Goal: Navigation & Orientation: Understand site structure

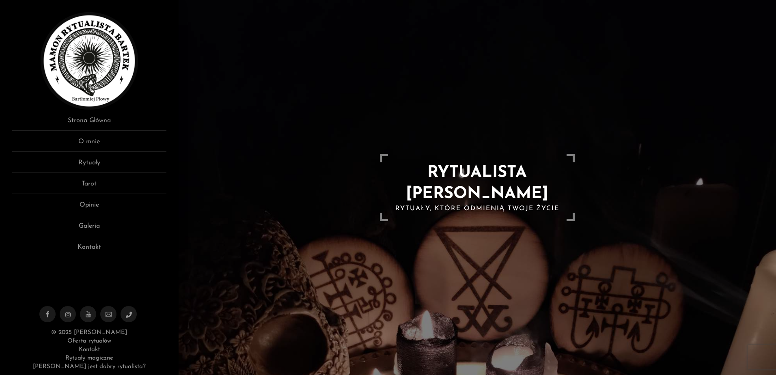
click at [91, 349] on link "Kontakt" at bounding box center [89, 350] width 21 height 6
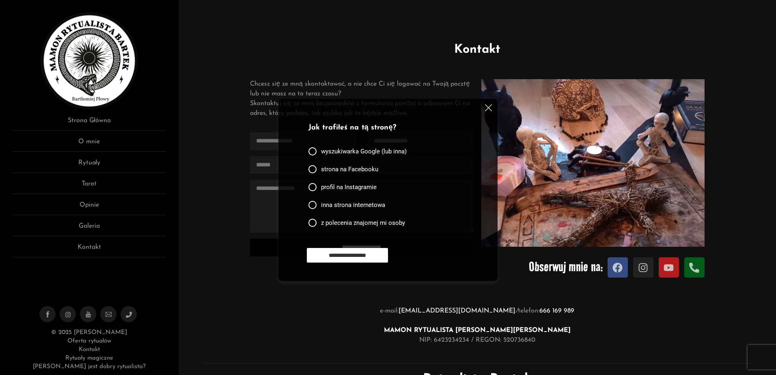
click at [485, 107] on img at bounding box center [488, 107] width 7 height 7
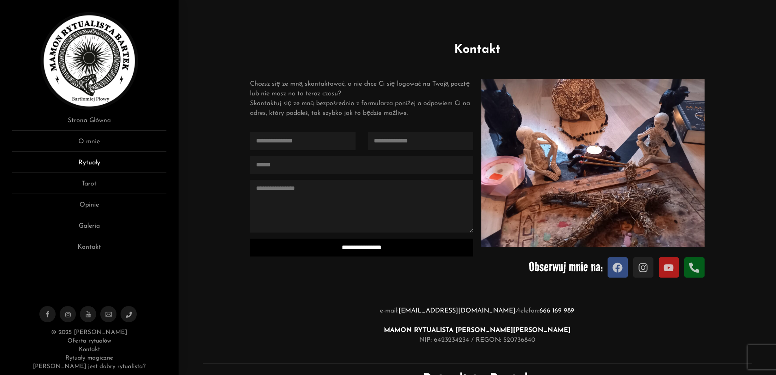
click at [97, 163] on link "Rytuały" at bounding box center [89, 165] width 154 height 15
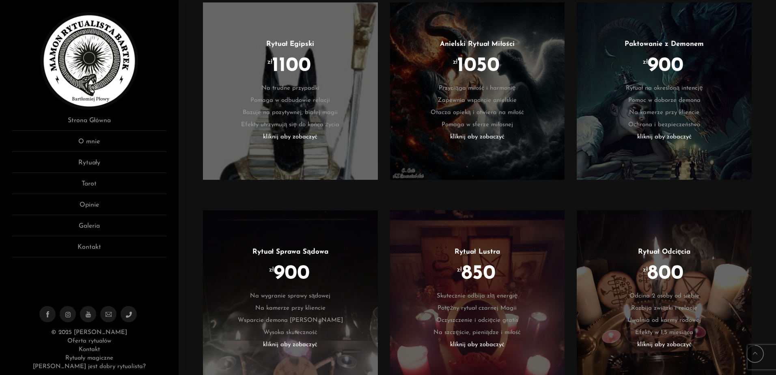
scroll to position [1300, 0]
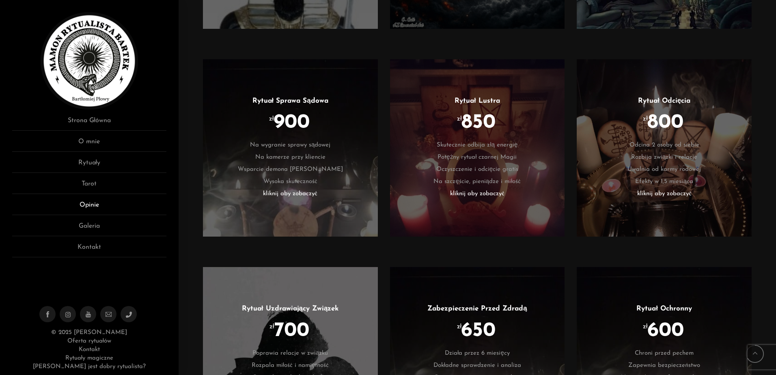
click at [88, 205] on link "Opinie" at bounding box center [89, 207] width 154 height 15
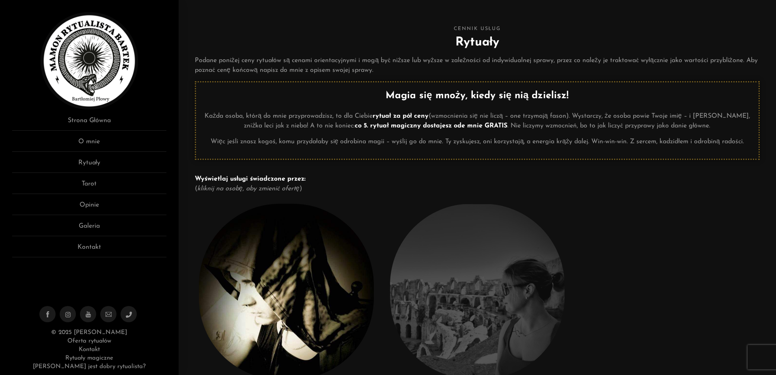
scroll to position [0, 0]
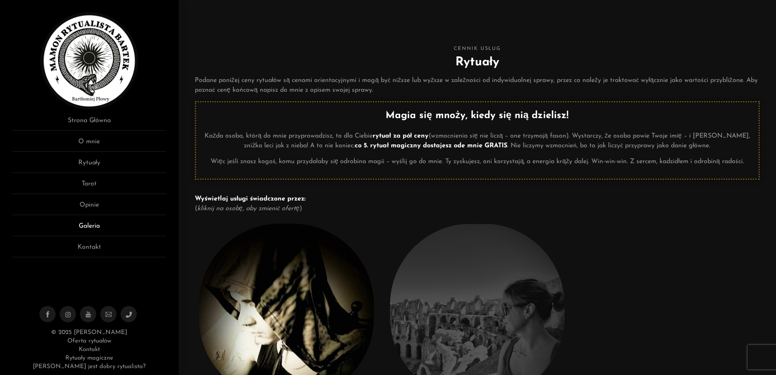
click at [91, 224] on link "Galeria" at bounding box center [89, 228] width 154 height 15
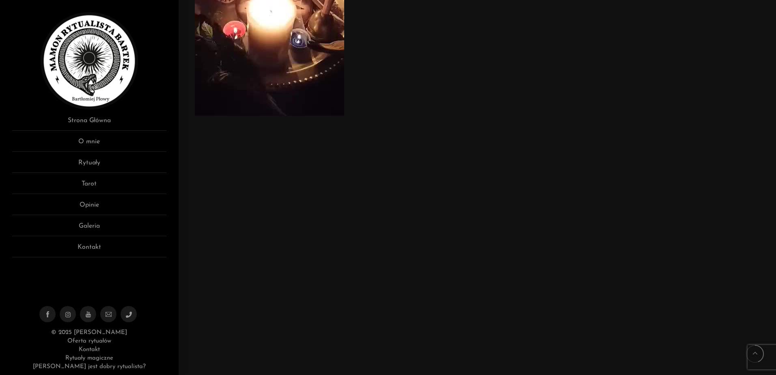
scroll to position [528, 0]
